Goal: Task Accomplishment & Management: Use online tool/utility

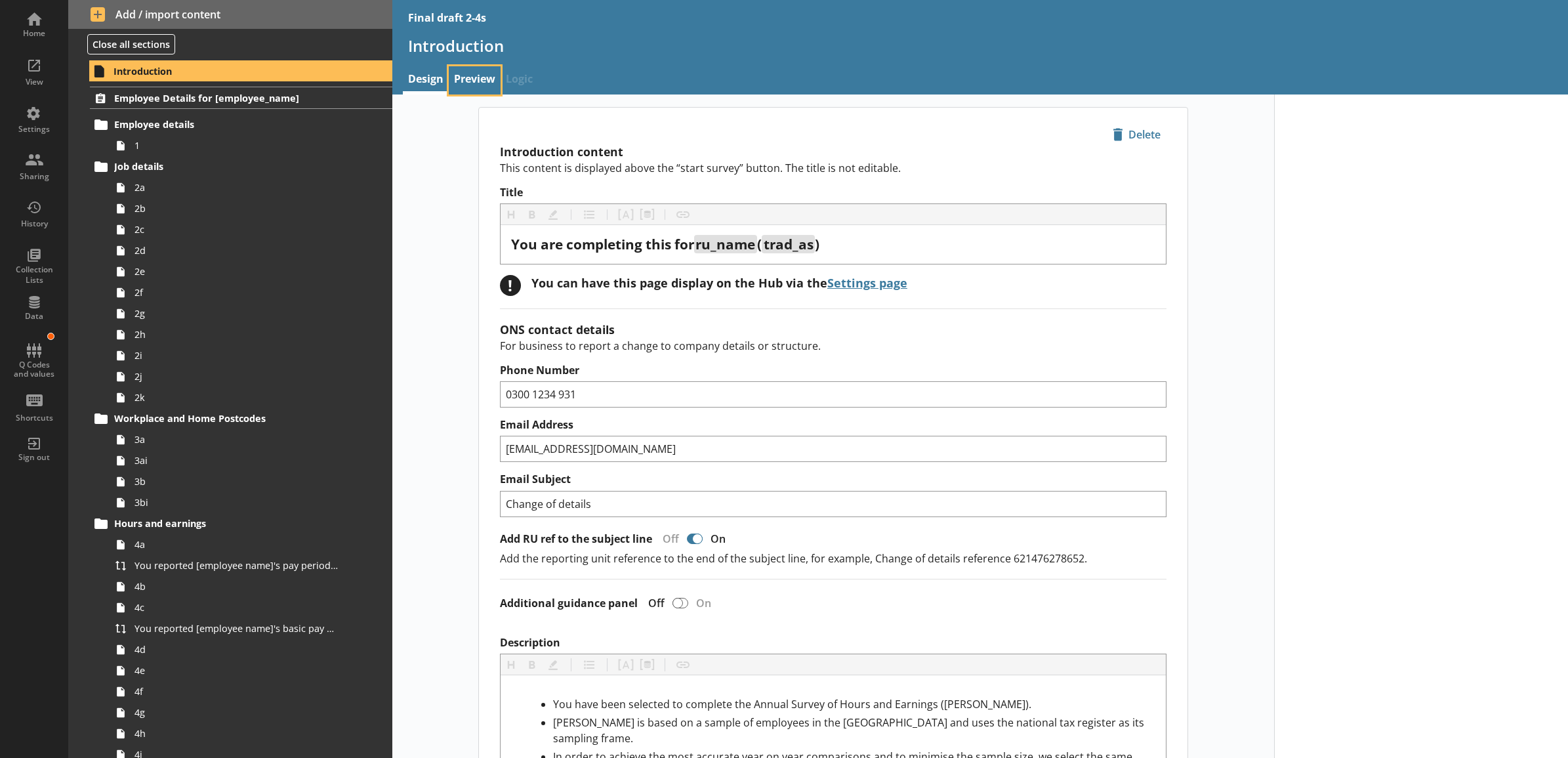
click at [454, 84] on link "Preview" at bounding box center [475, 80] width 52 height 28
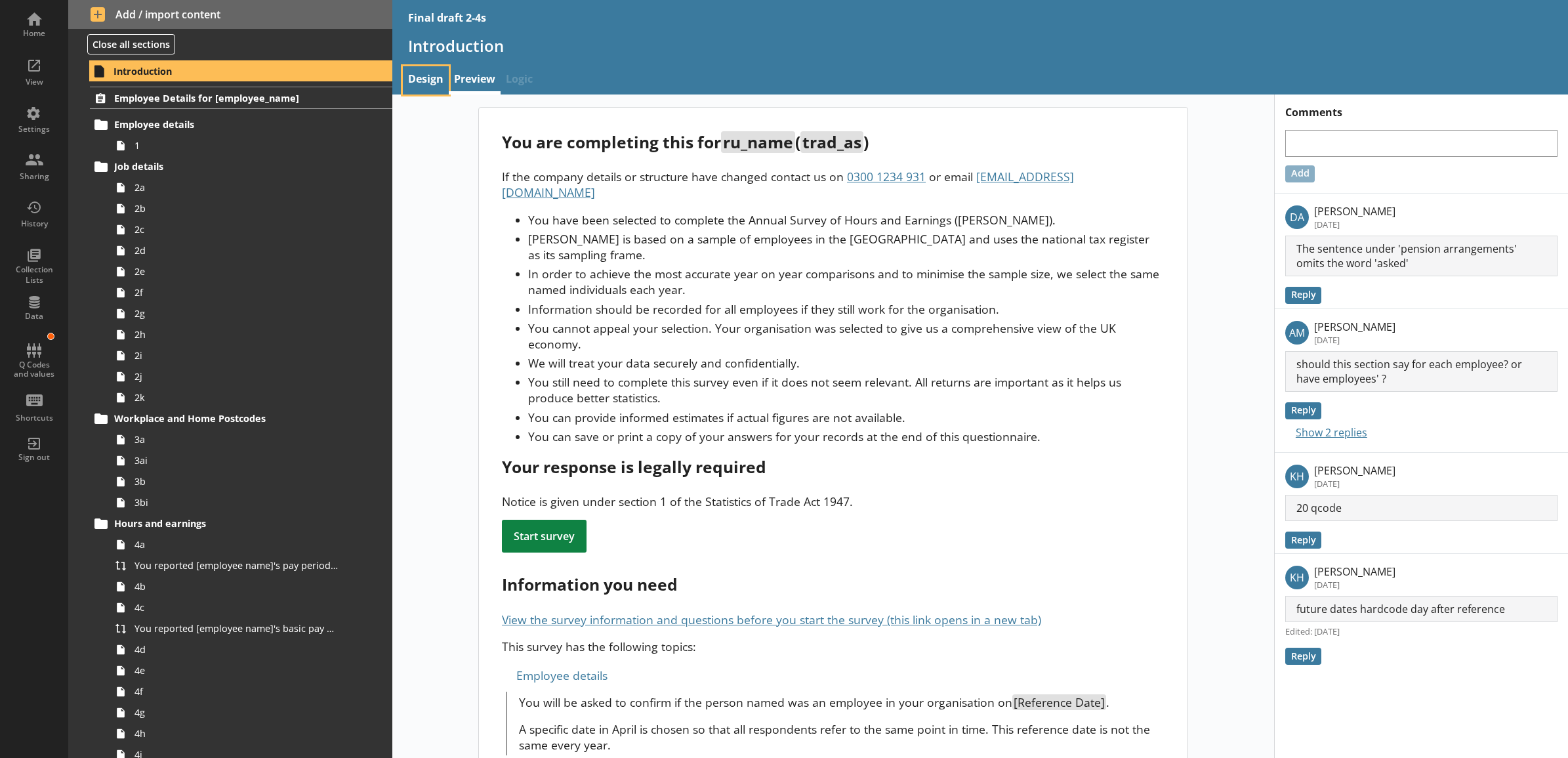
click at [414, 80] on link "Design" at bounding box center [426, 80] width 46 height 28
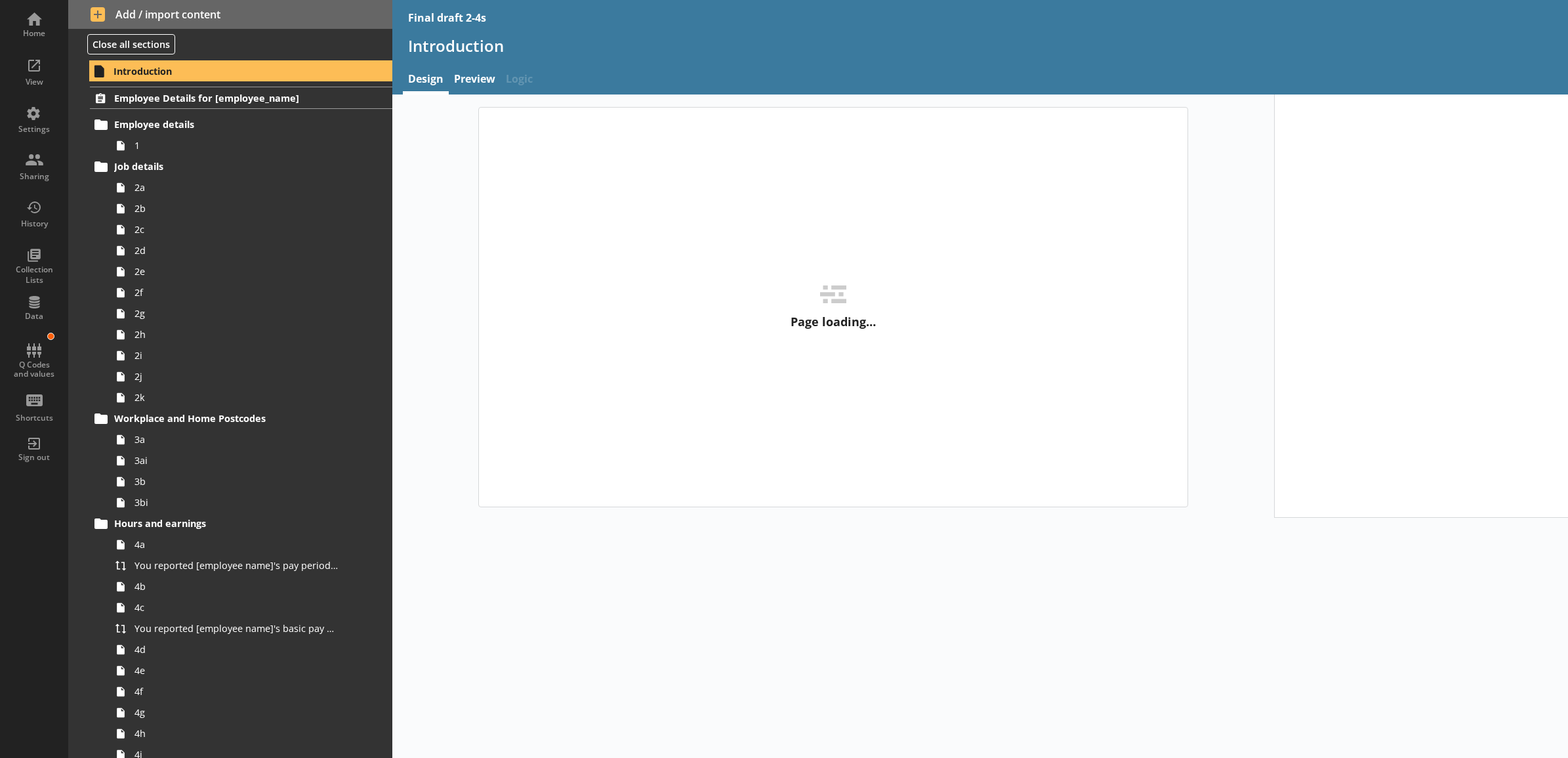
type textarea "x"
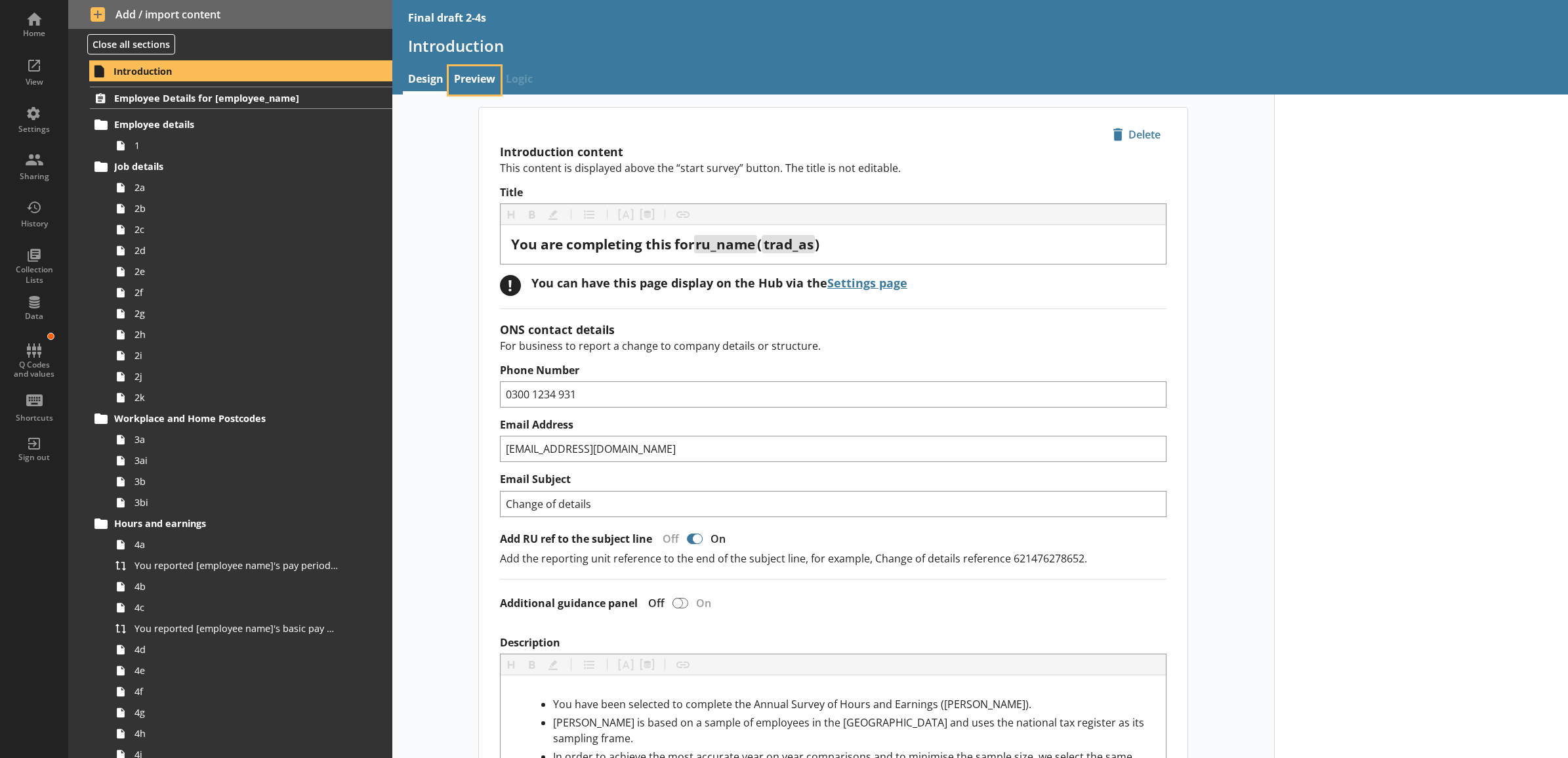
click at [473, 93] on link "Preview" at bounding box center [475, 80] width 52 height 28
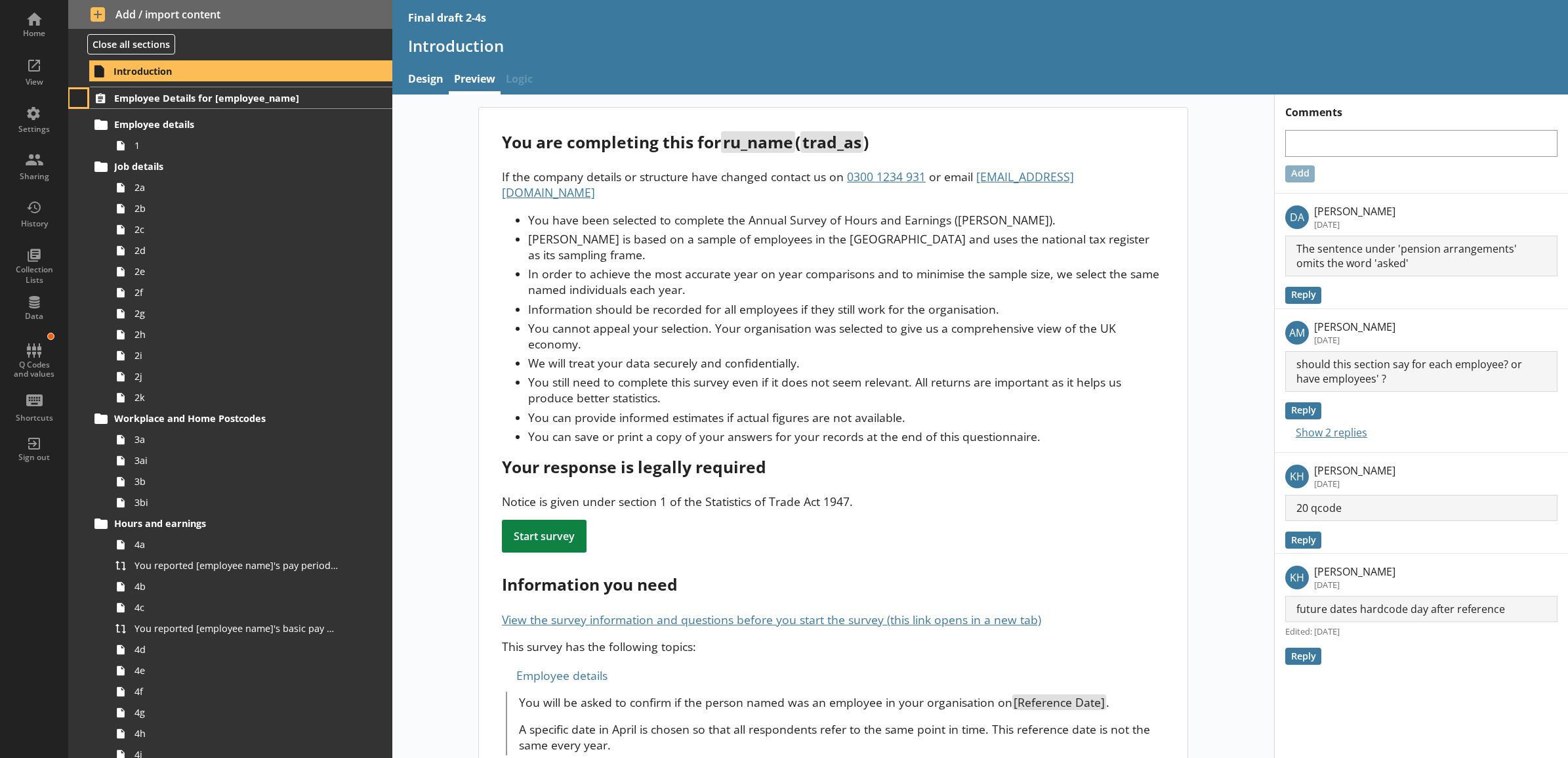
click at [76, 100] on button at bounding box center [78, 98] width 18 height 18
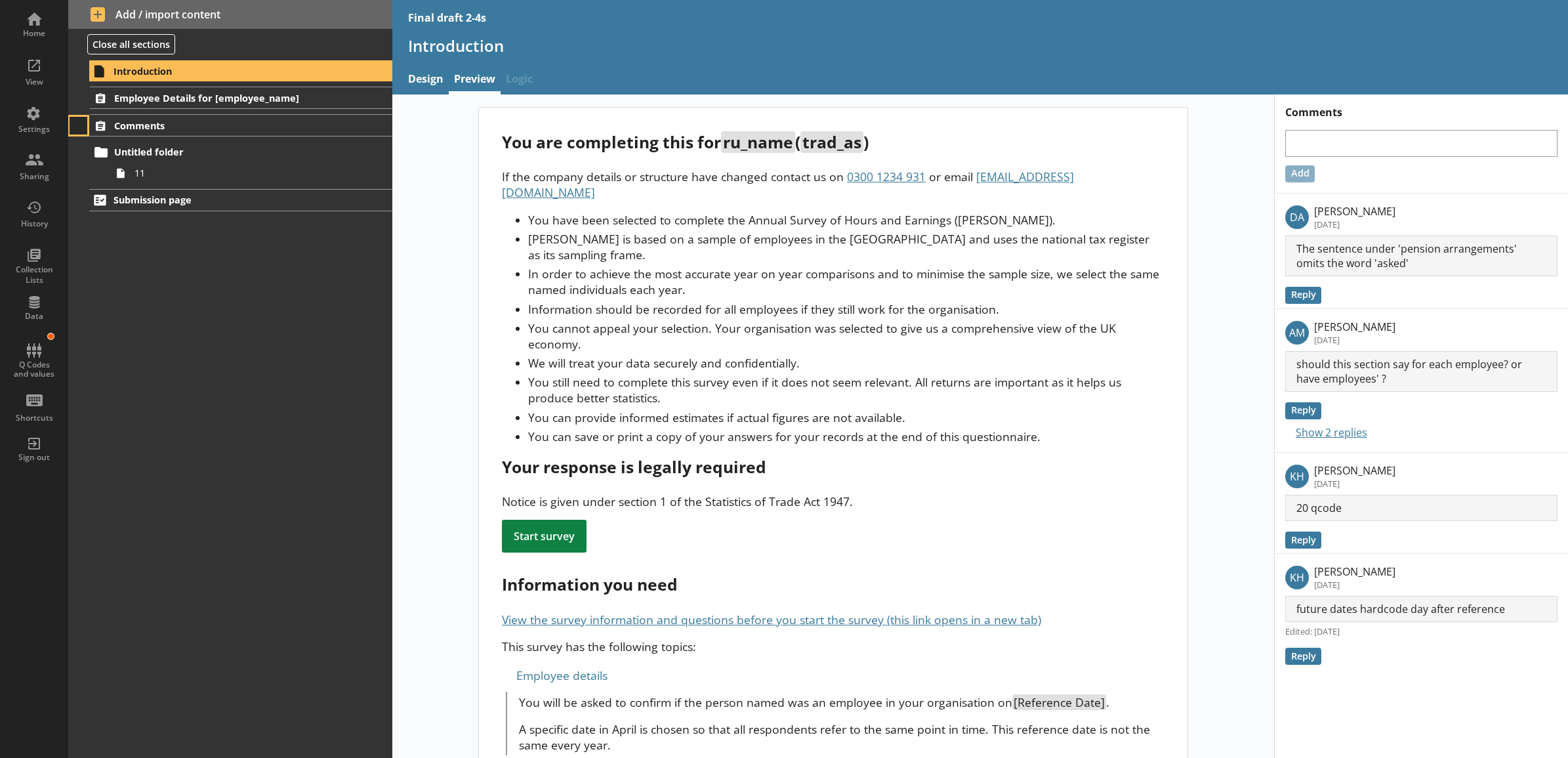
click at [81, 127] on button at bounding box center [78, 126] width 18 height 18
click at [78, 128] on button at bounding box center [78, 126] width 18 height 18
click at [83, 99] on button at bounding box center [78, 98] width 18 height 18
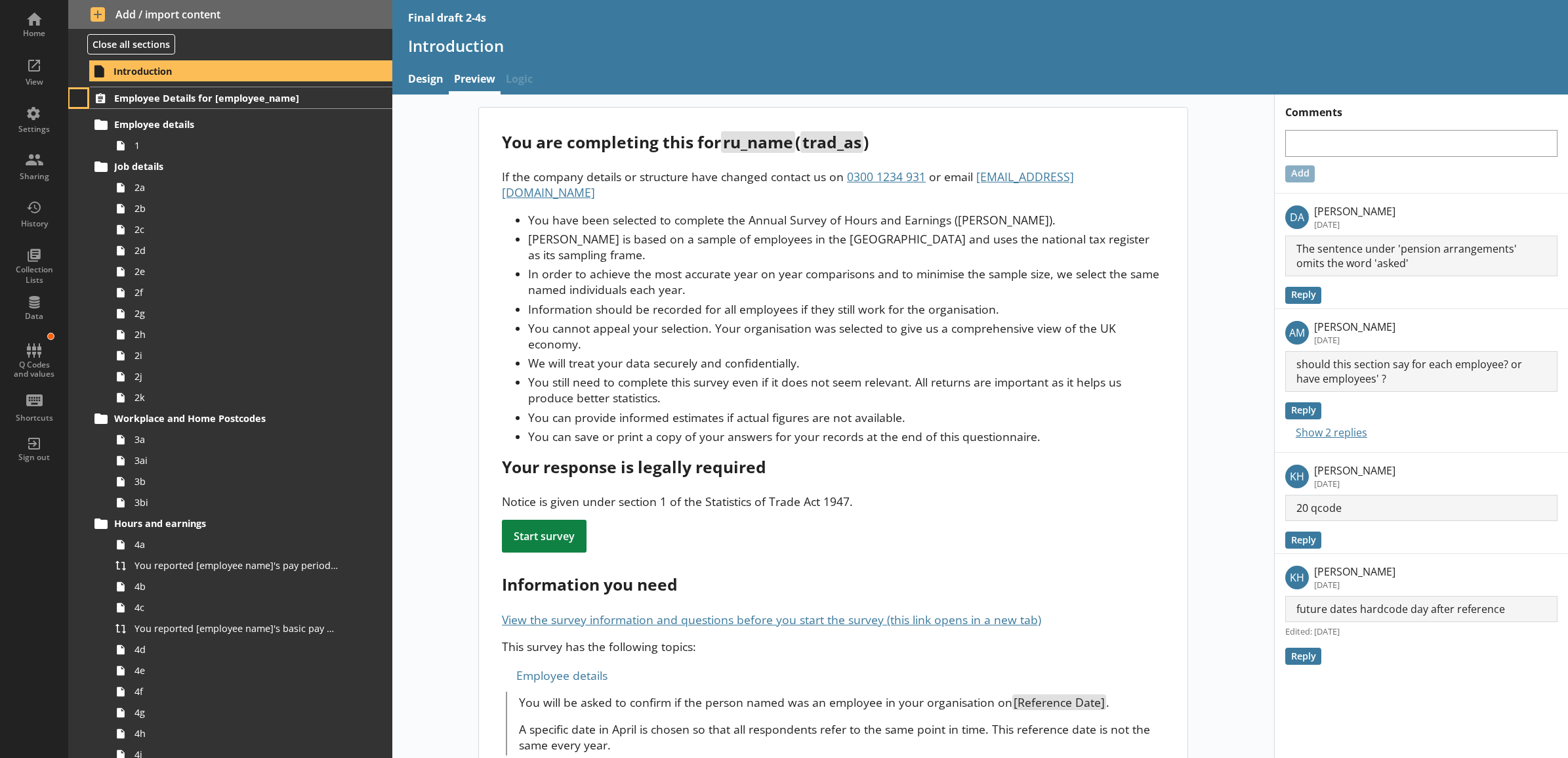
click at [80, 90] on button at bounding box center [78, 98] width 18 height 18
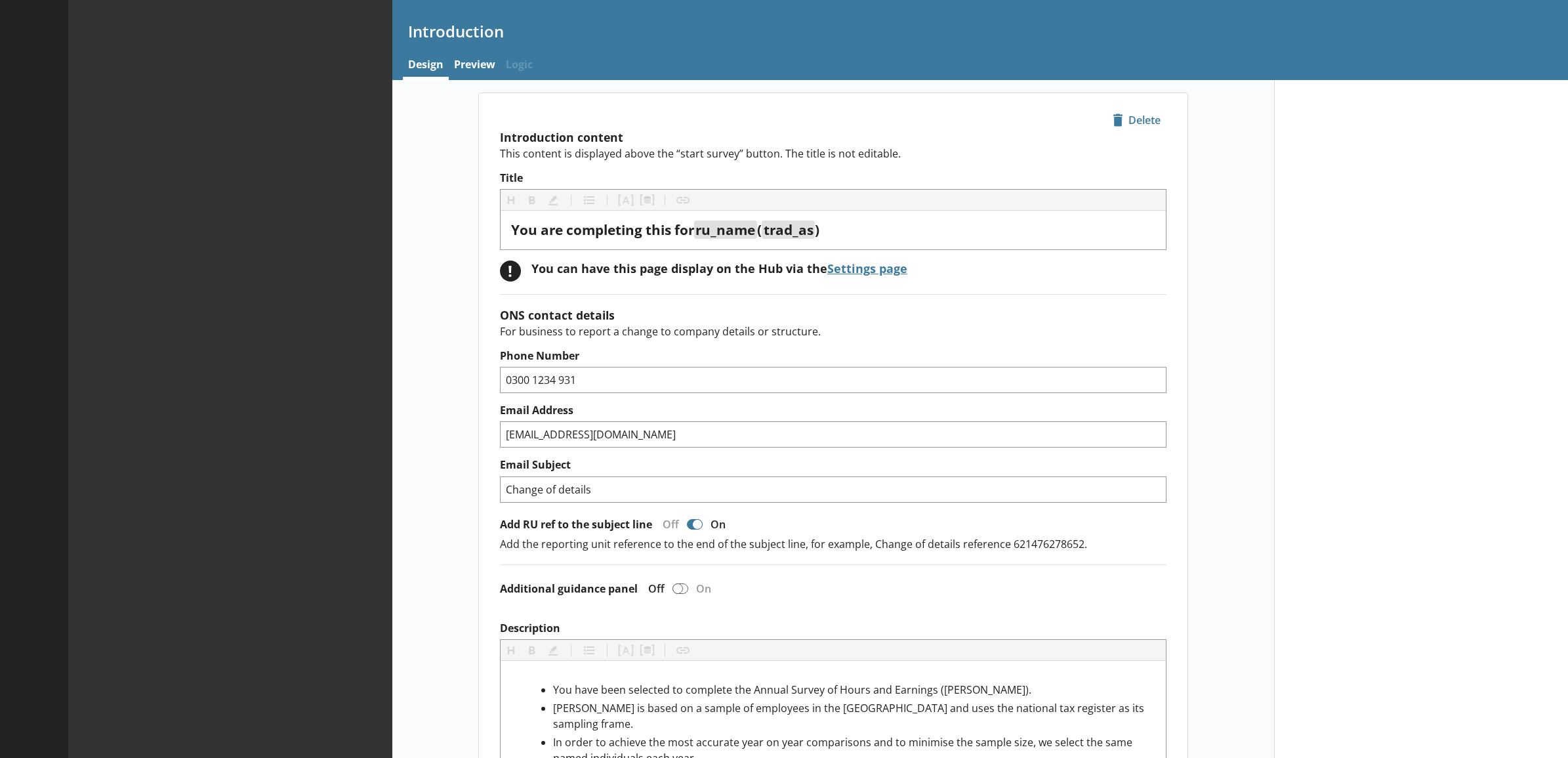
type textarea "x"
